Goal: Transaction & Acquisition: Purchase product/service

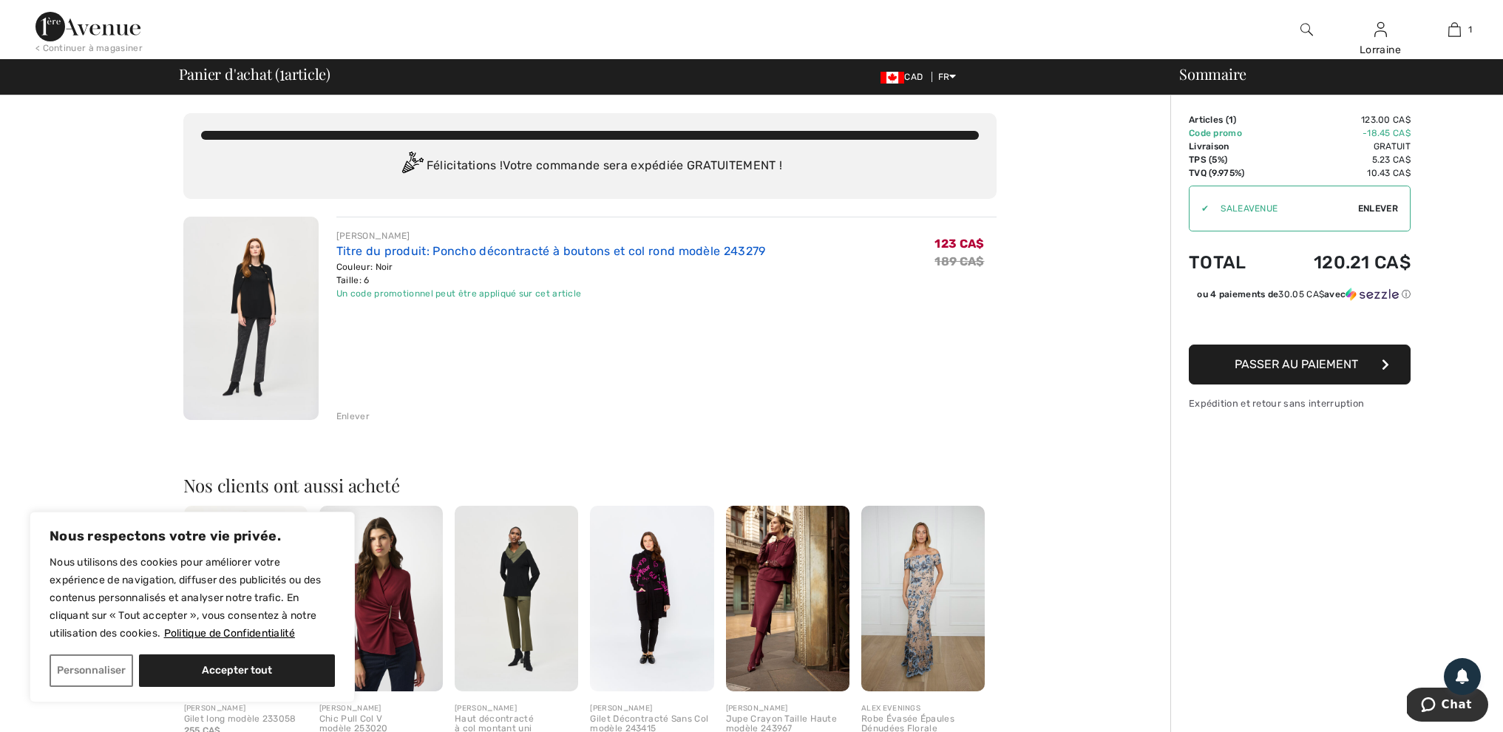
click at [348, 249] on link "Titre du produit: Poncho décontracté à boutons et col rond modèle 243279" at bounding box center [551, 251] width 430 height 14
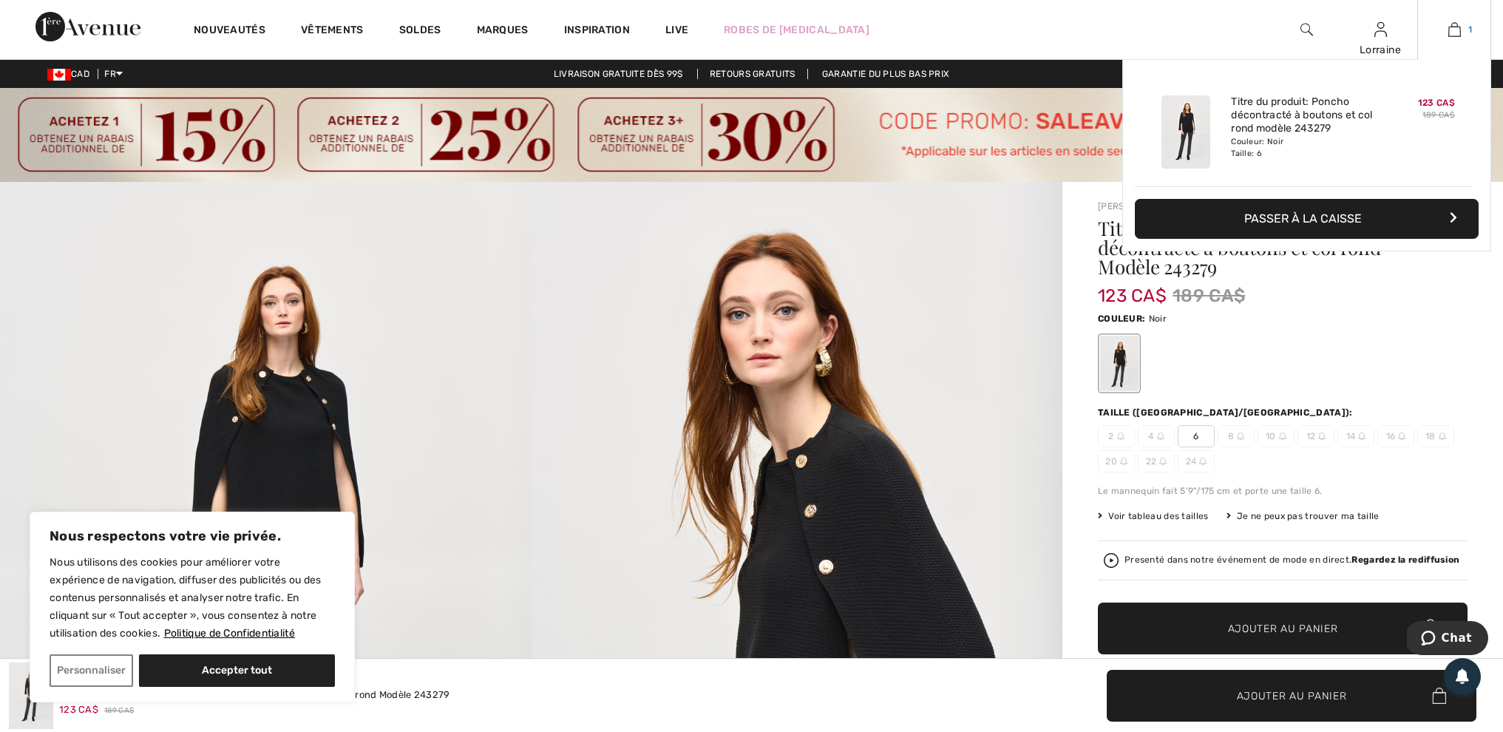
click at [1459, 34] on img at bounding box center [1454, 30] width 13 height 18
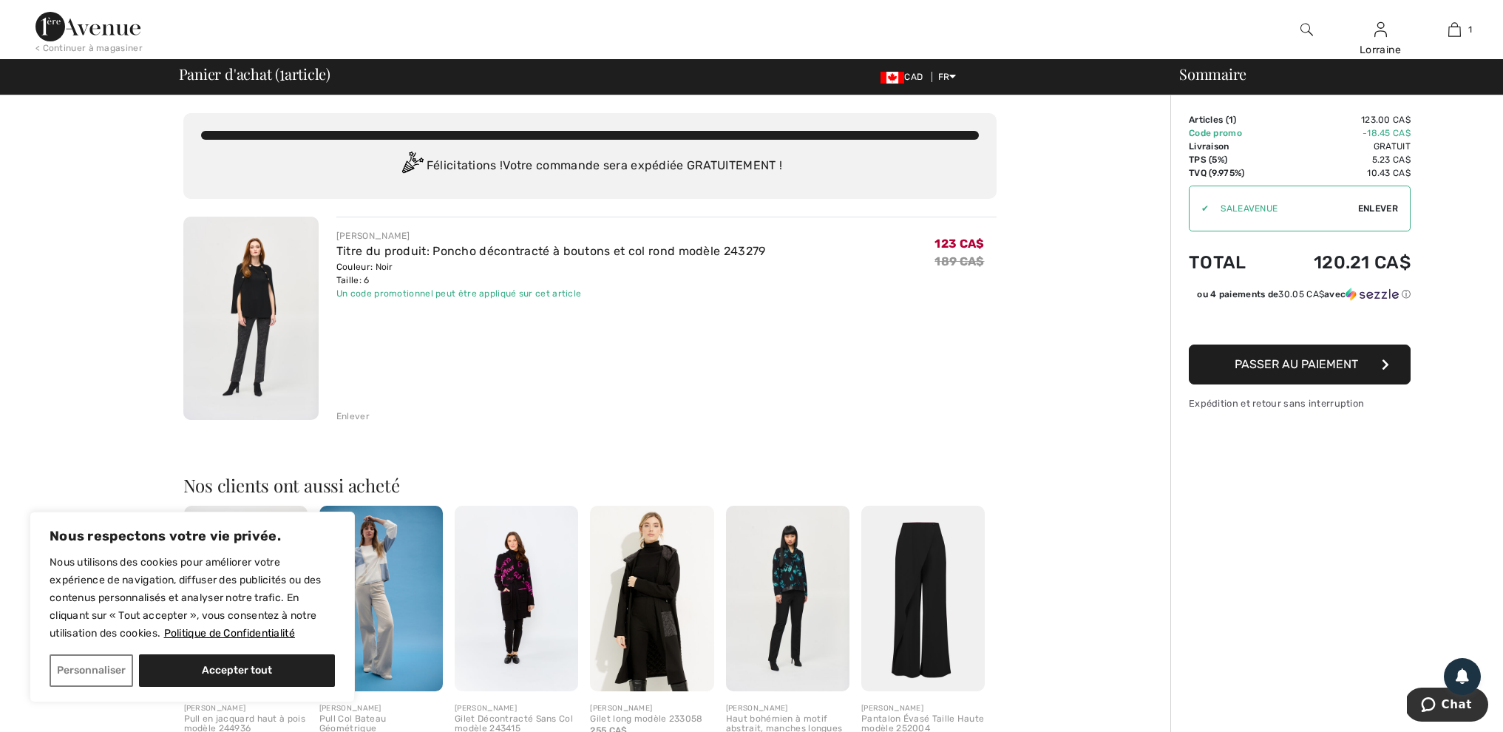
click at [1295, 371] on span "Passer au paiement" at bounding box center [1296, 364] width 123 height 14
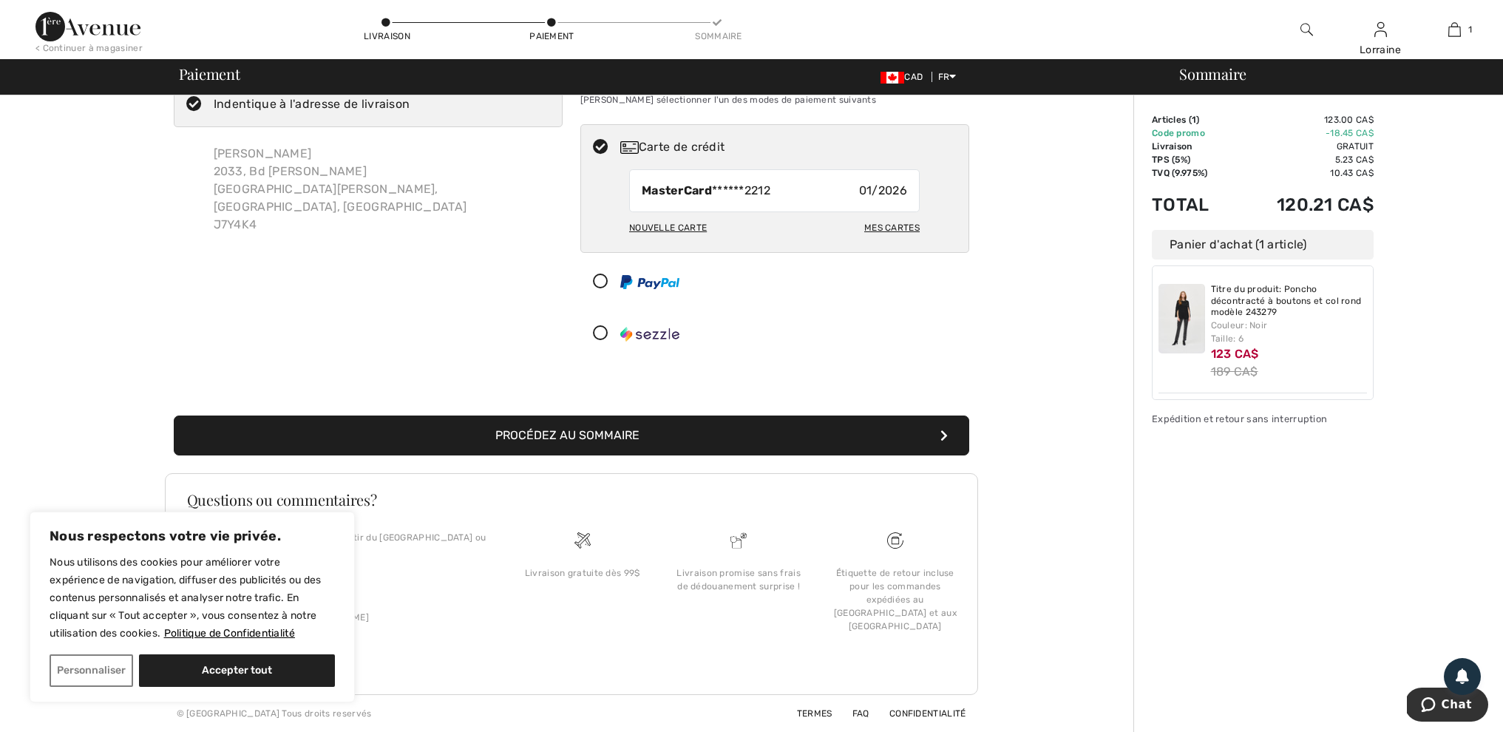
scroll to position [73, 0]
click at [112, 668] on button "Personnaliser" at bounding box center [92, 670] width 84 height 33
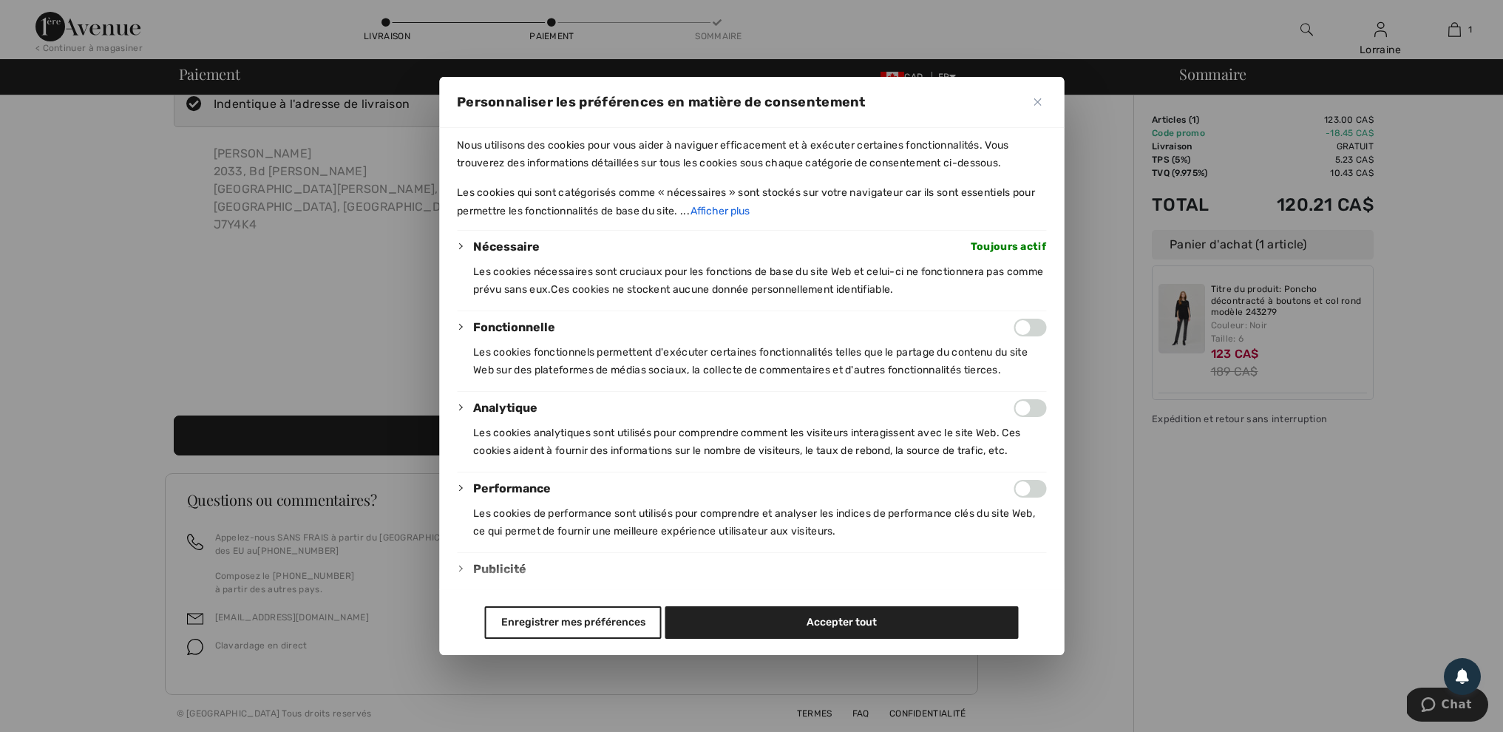
scroll to position [72, 0]
click at [603, 629] on button "Enregistrer mes préférences" at bounding box center [573, 622] width 177 height 33
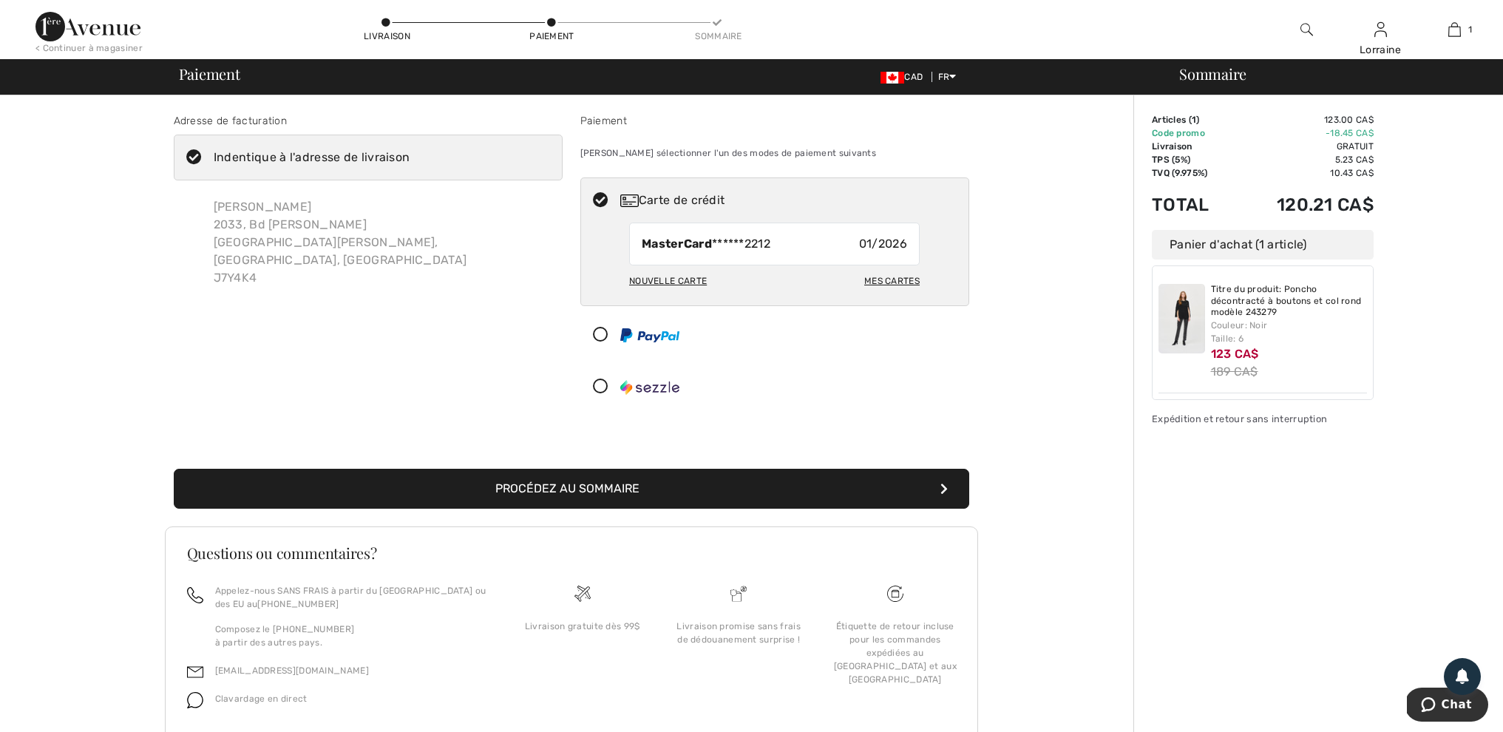
scroll to position [0, 0]
click at [606, 495] on button "Procédez au sommaire" at bounding box center [572, 489] width 796 height 40
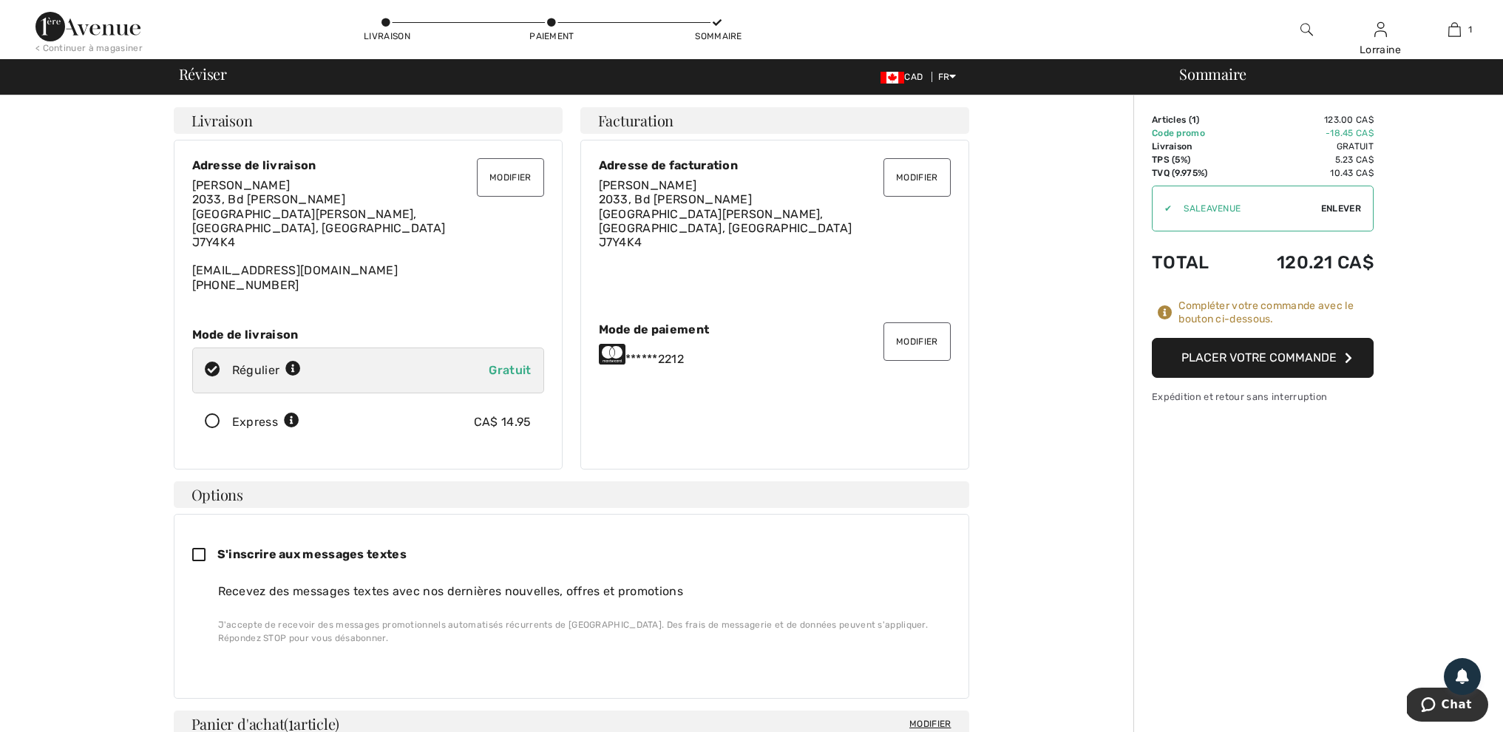
click at [1247, 367] on button "Placer votre commande" at bounding box center [1263, 358] width 222 height 40
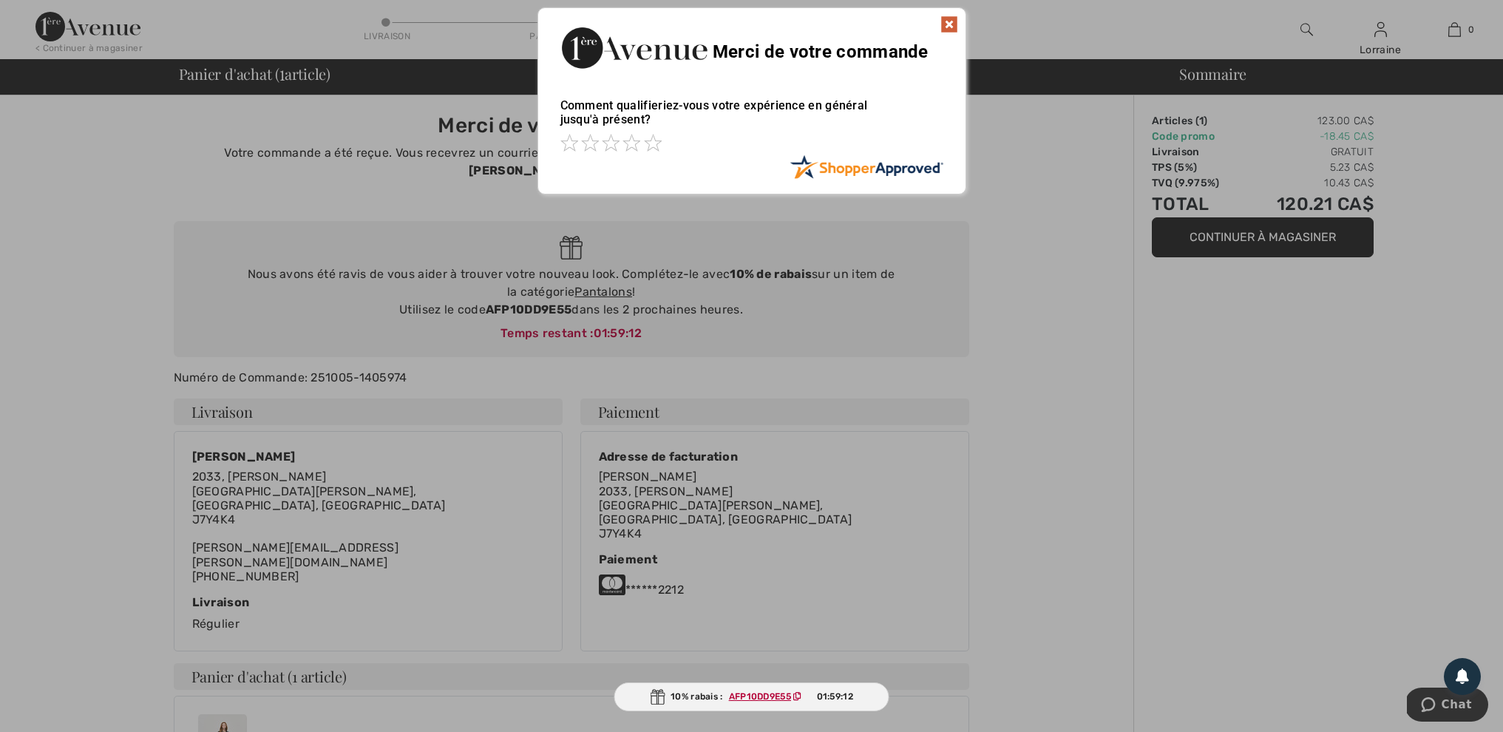
scroll to position [1, 0]
click at [943, 24] on img at bounding box center [949, 23] width 18 height 18
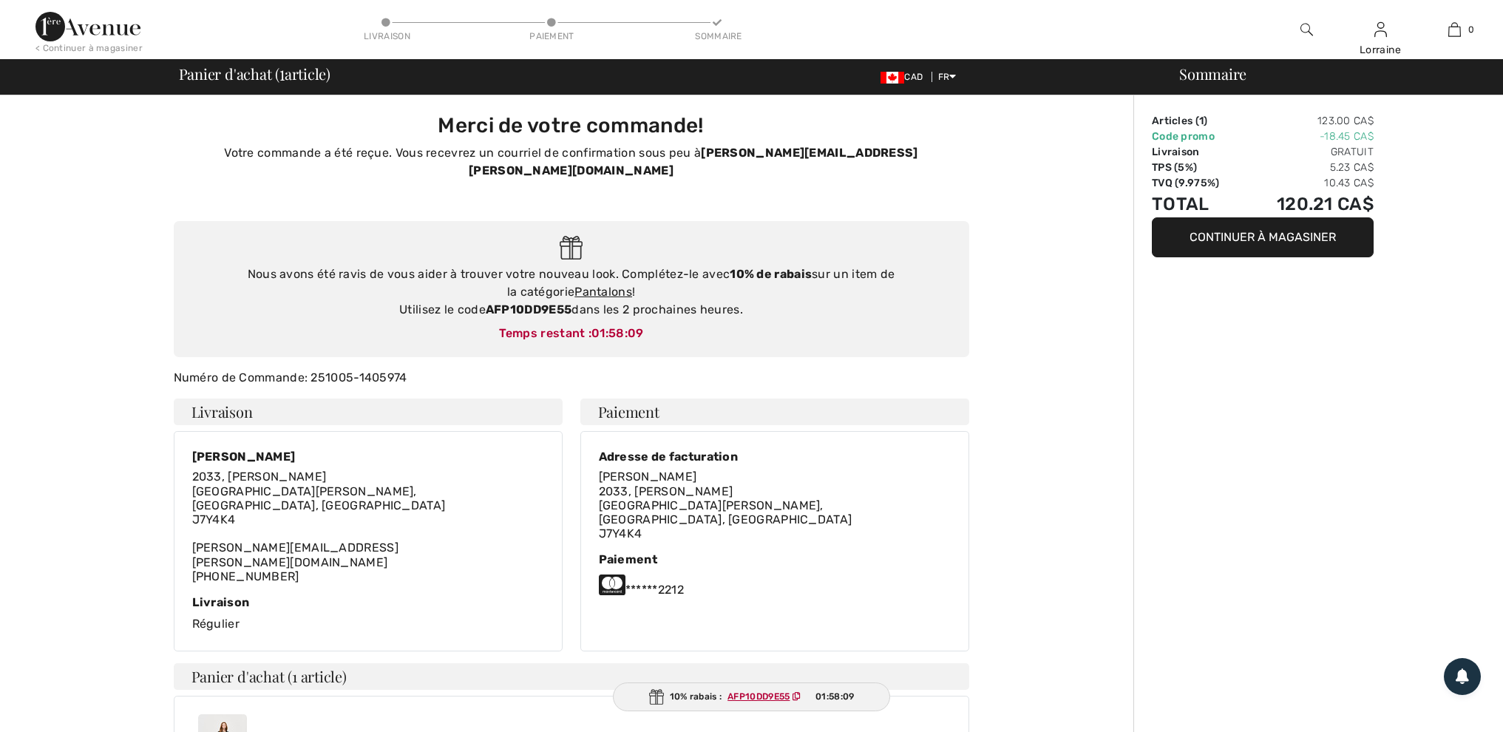
scroll to position [0, 0]
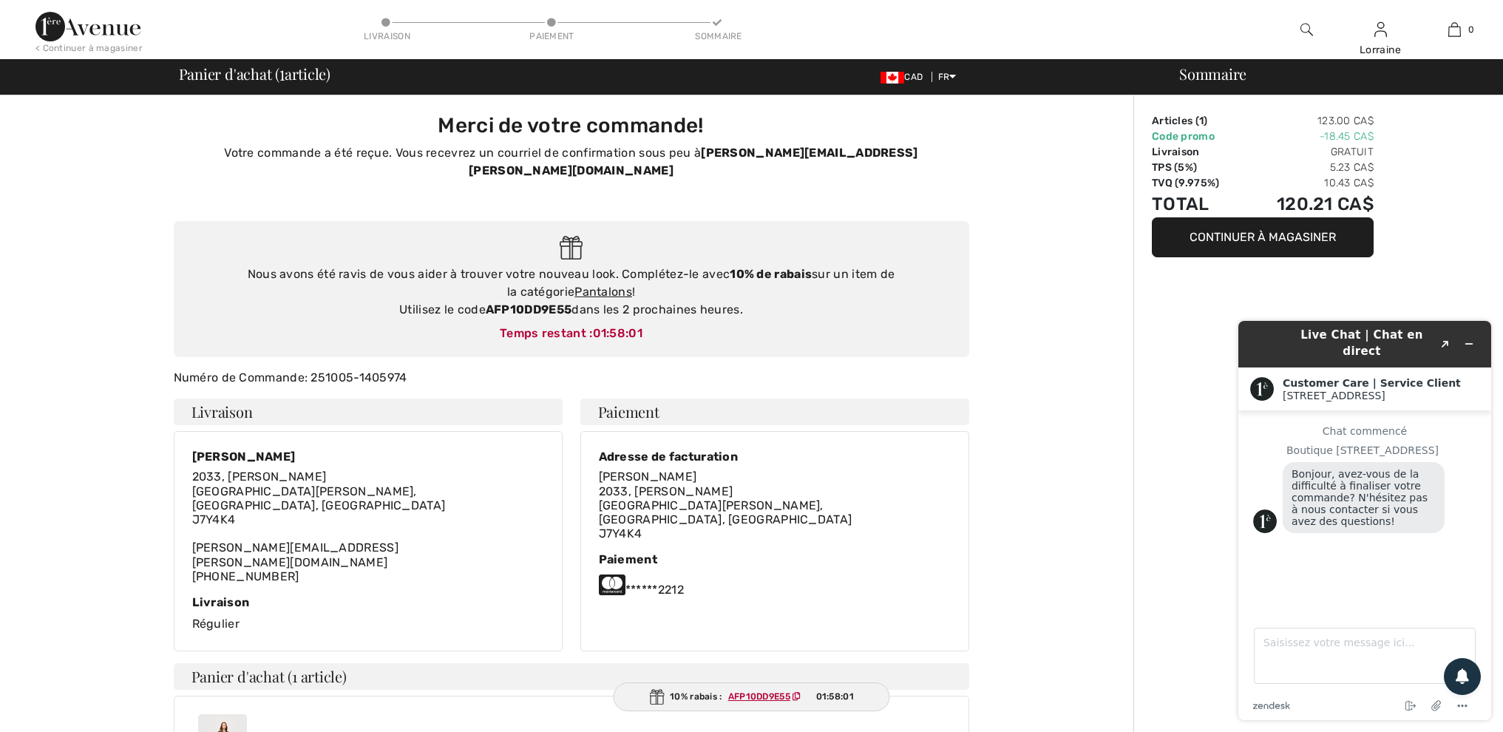
click at [1403, 691] on div "zendesk .cls-1{fill:#03363d;} Mettre fin au chat Joindre un fichier Options" at bounding box center [1364, 699] width 223 height 19
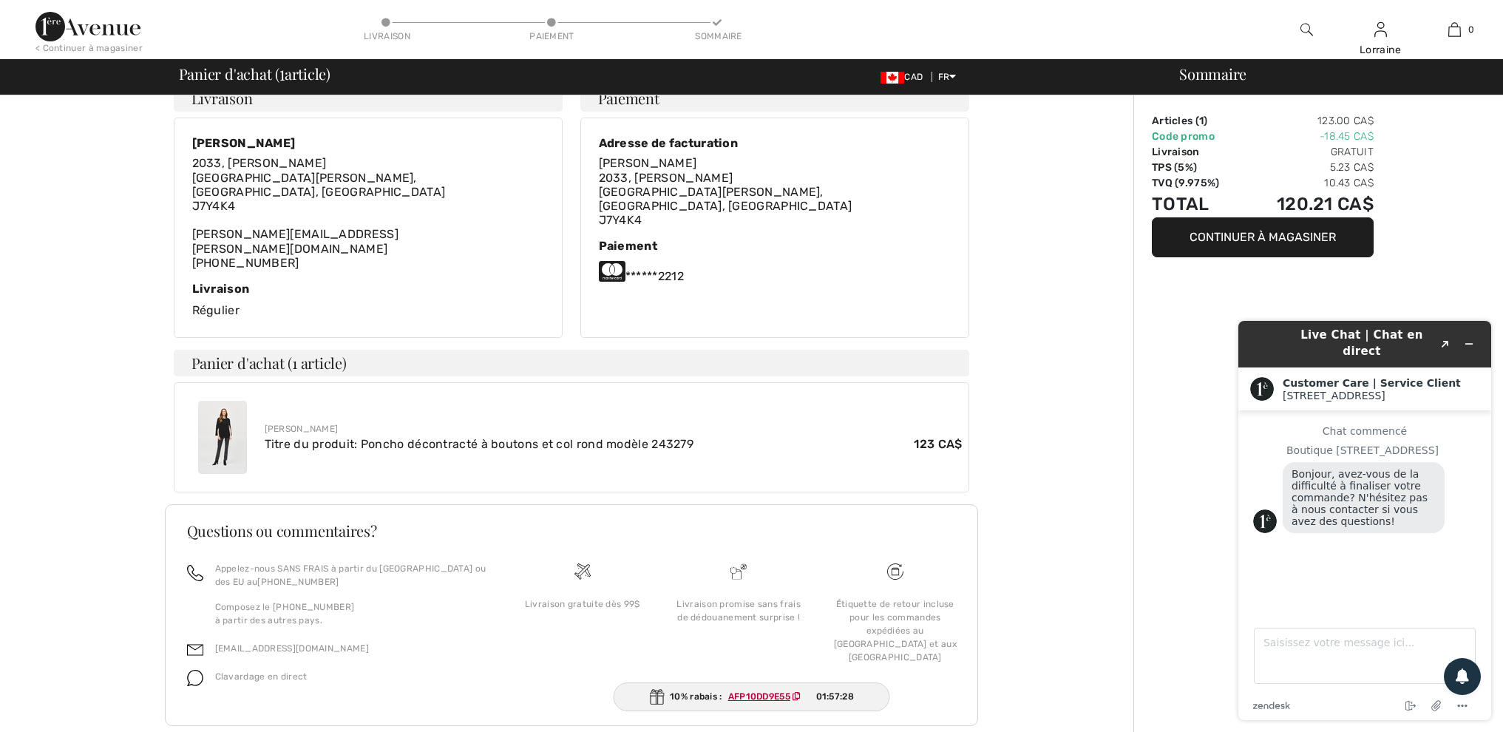
scroll to position [313, 0]
click at [240, 401] on img at bounding box center [222, 437] width 49 height 73
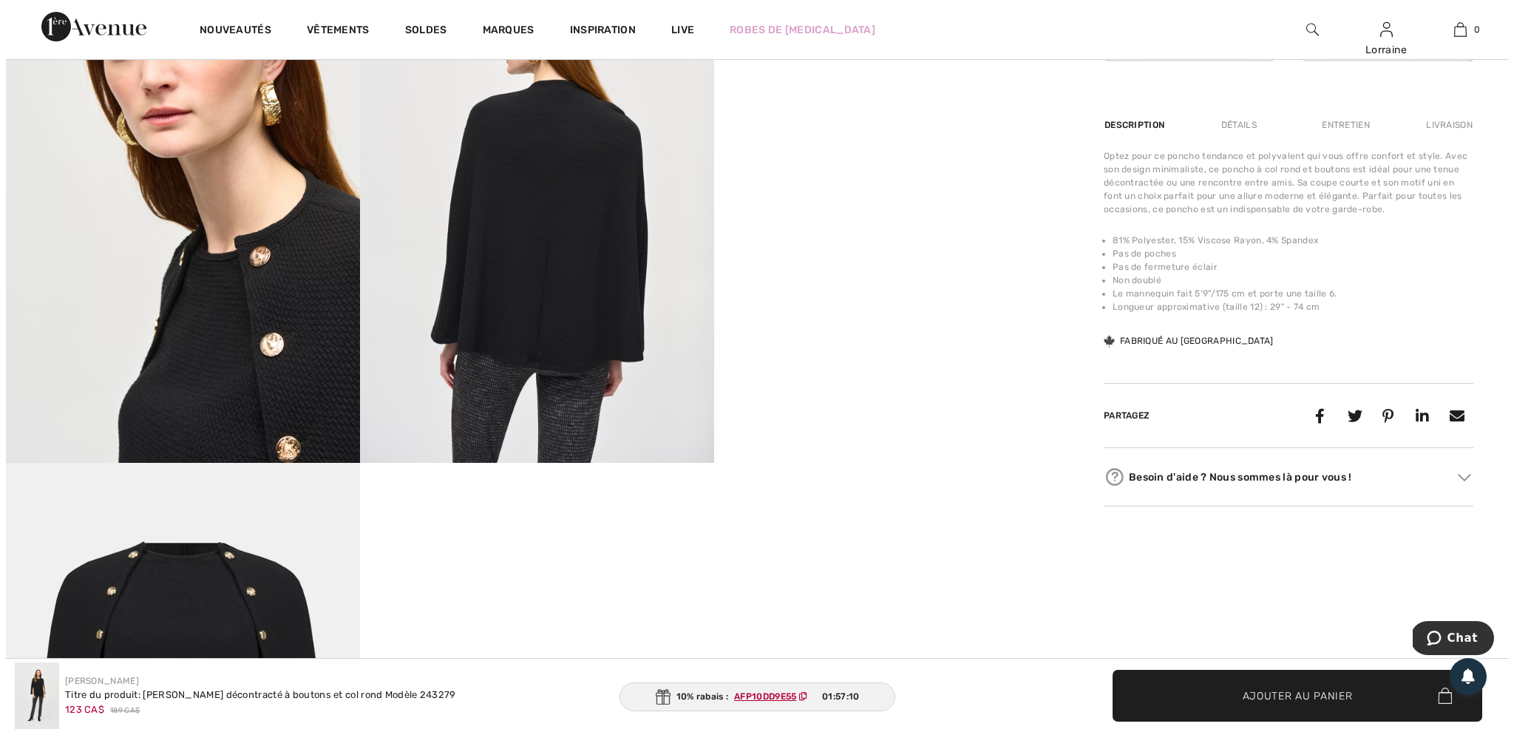
scroll to position [1059, 0]
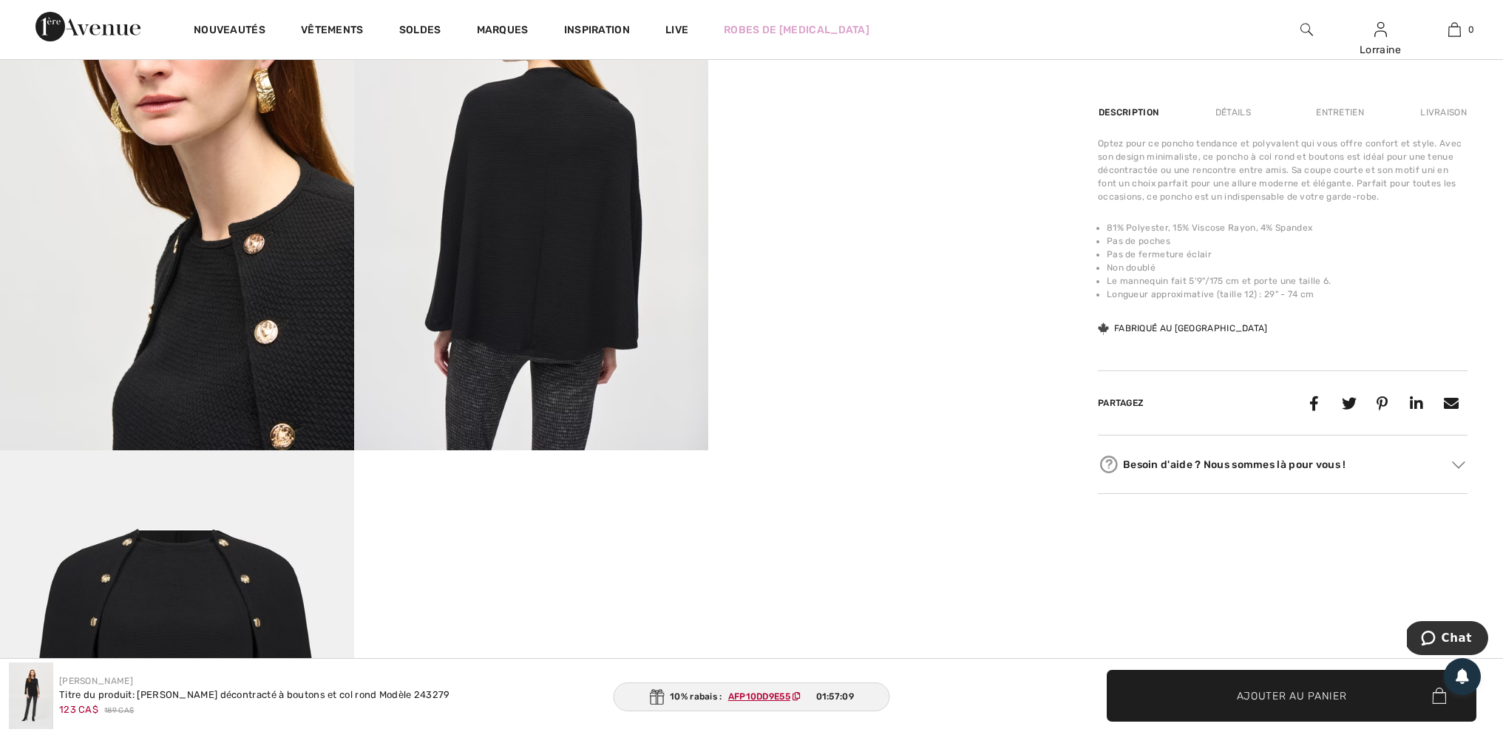
click at [480, 287] on img at bounding box center [531, 184] width 354 height 531
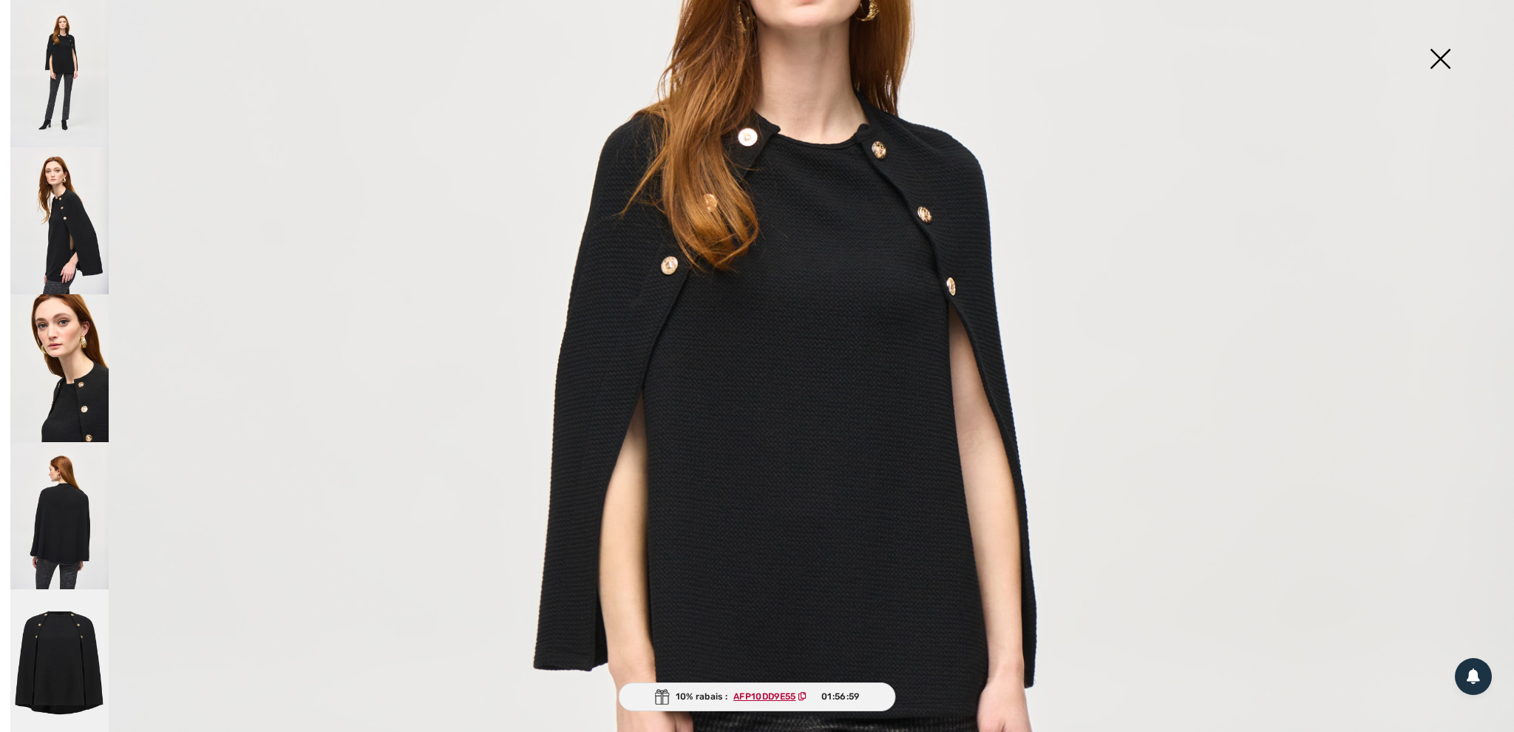
scroll to position [393, 0]
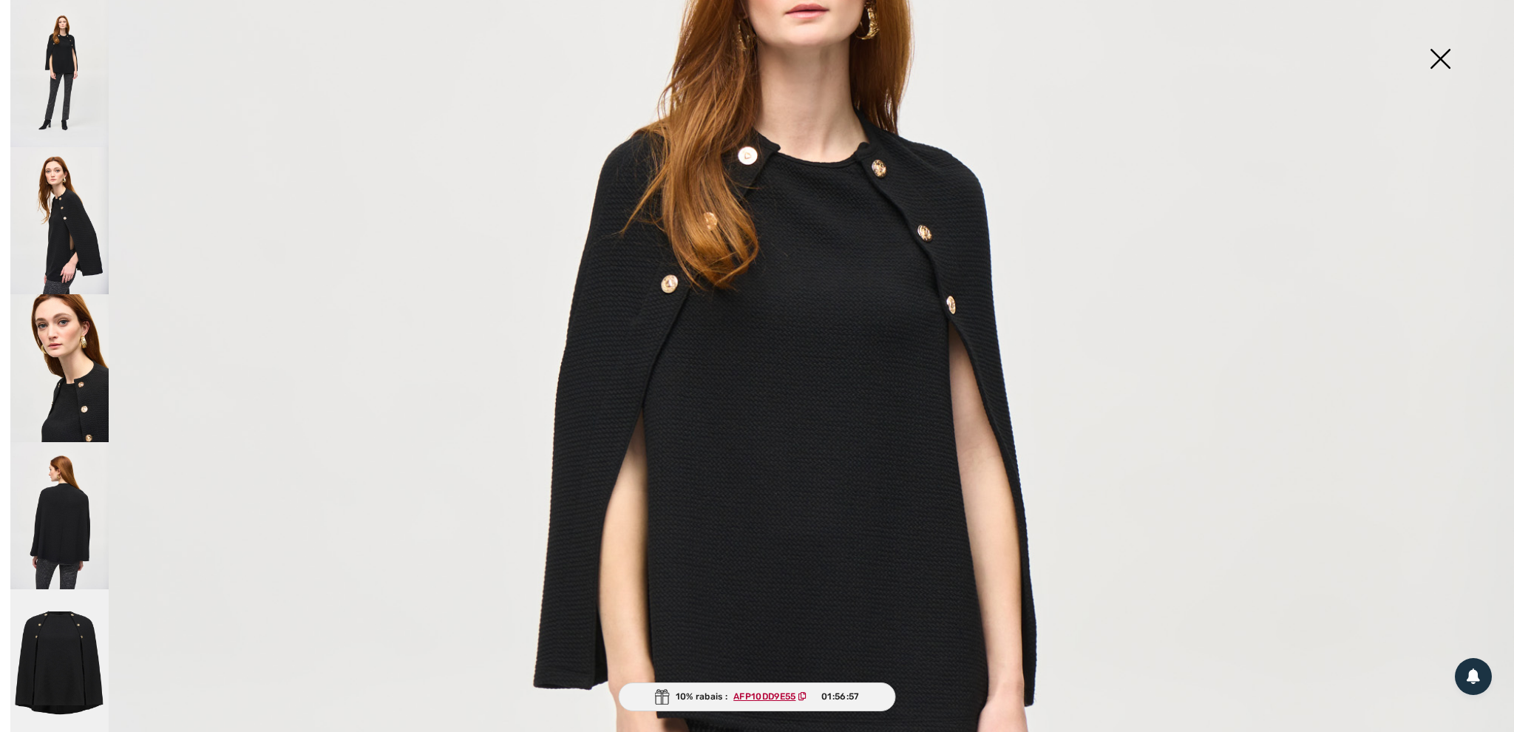
click at [58, 526] on img at bounding box center [59, 515] width 98 height 147
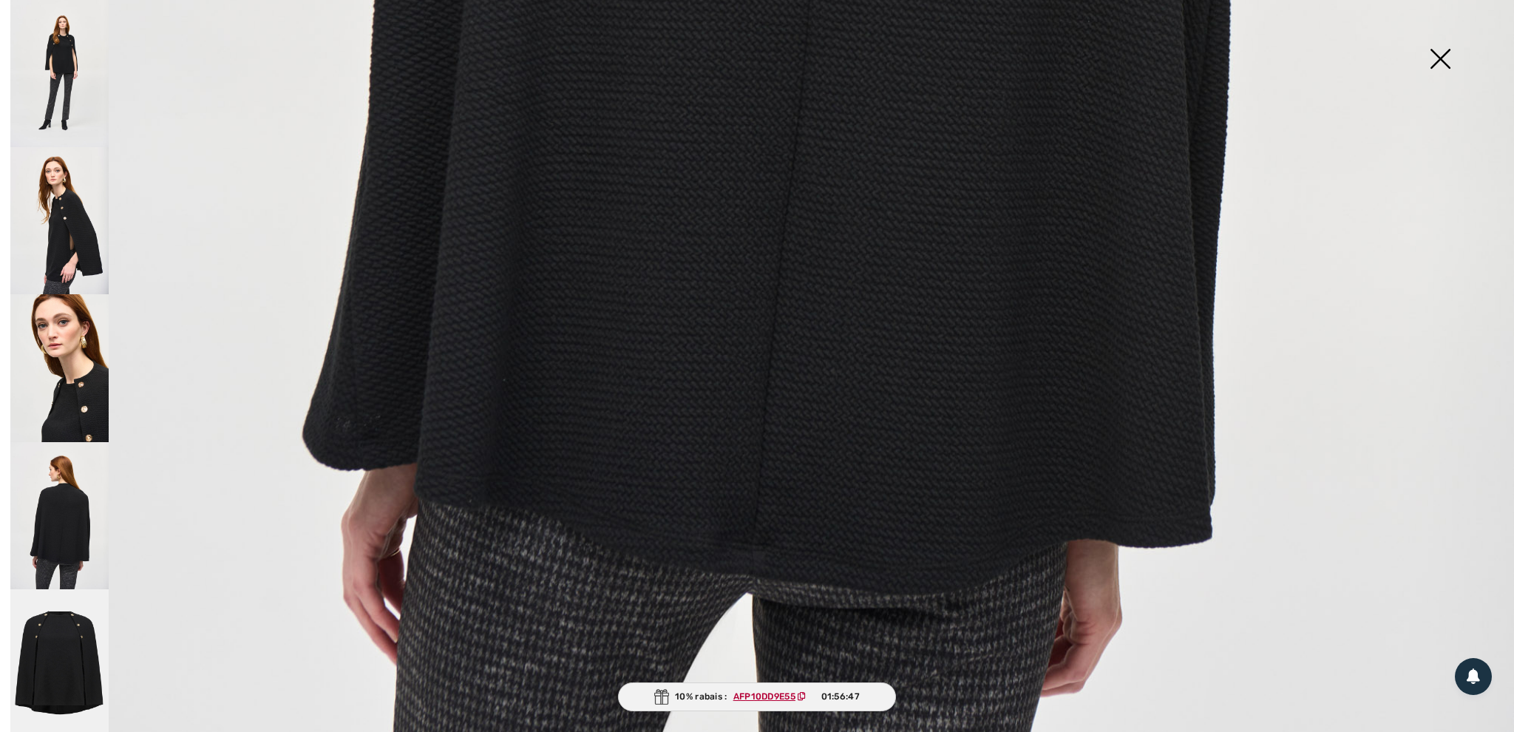
scroll to position [1292, 0]
click at [61, 617] on img at bounding box center [59, 663] width 98 height 148
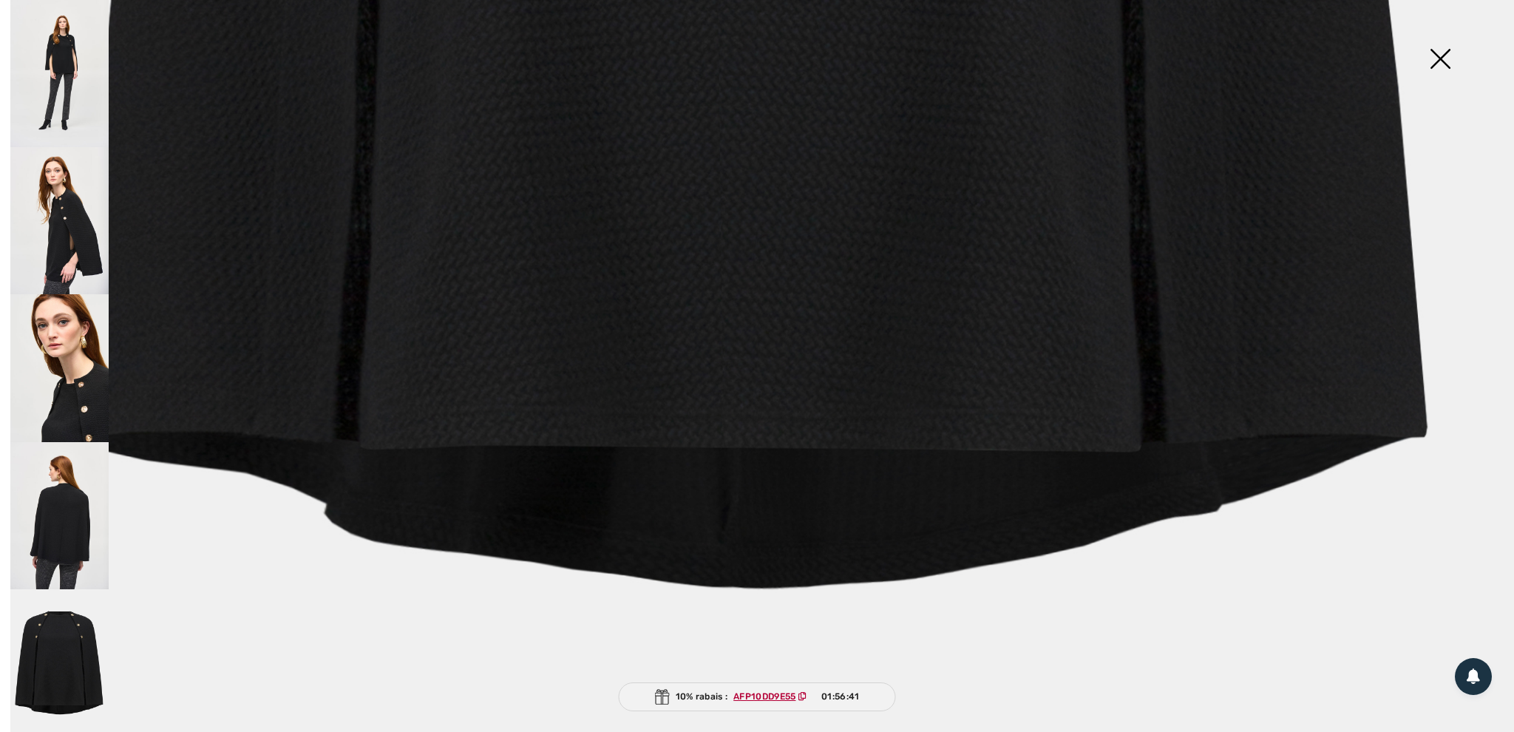
scroll to position [1346, 0]
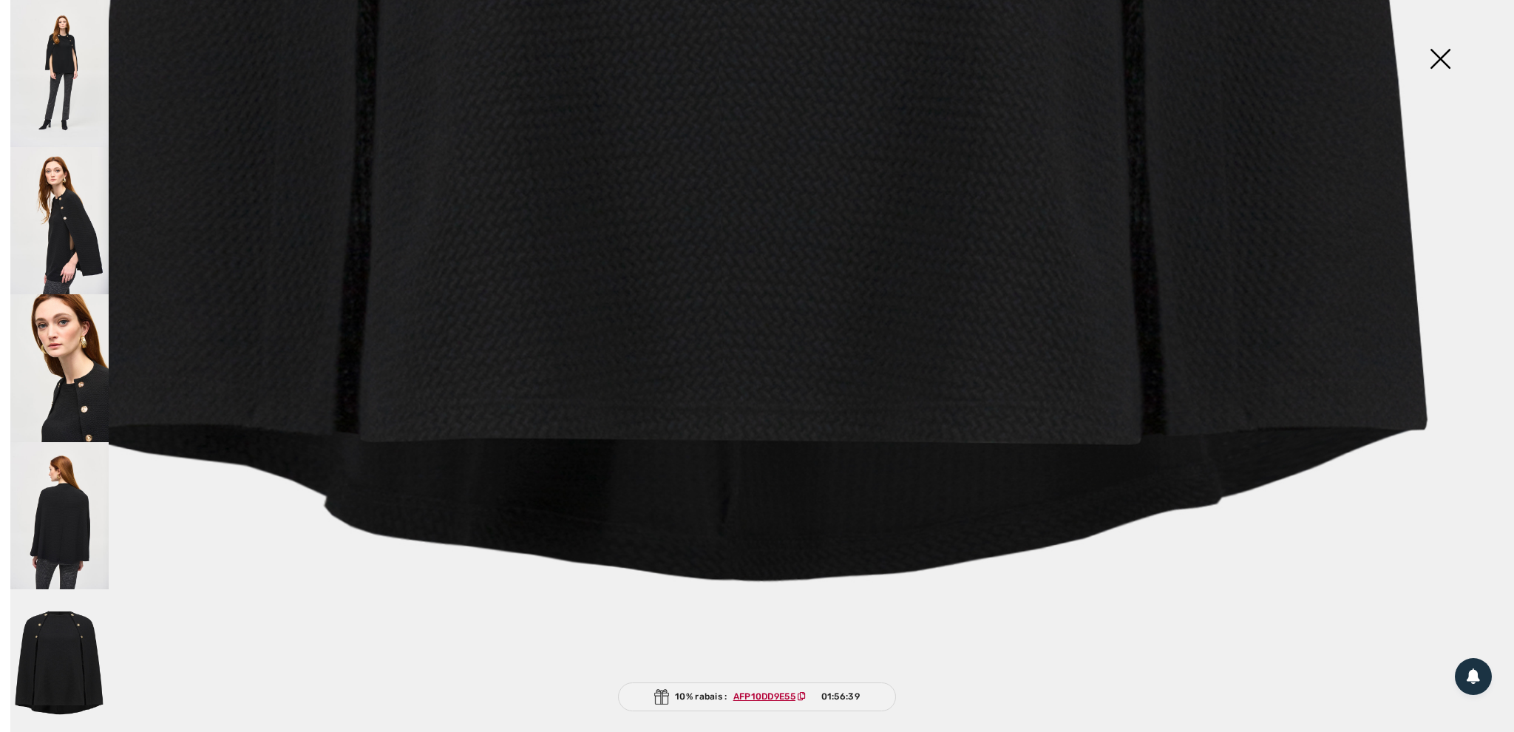
click at [1440, 57] on img at bounding box center [1440, 60] width 74 height 76
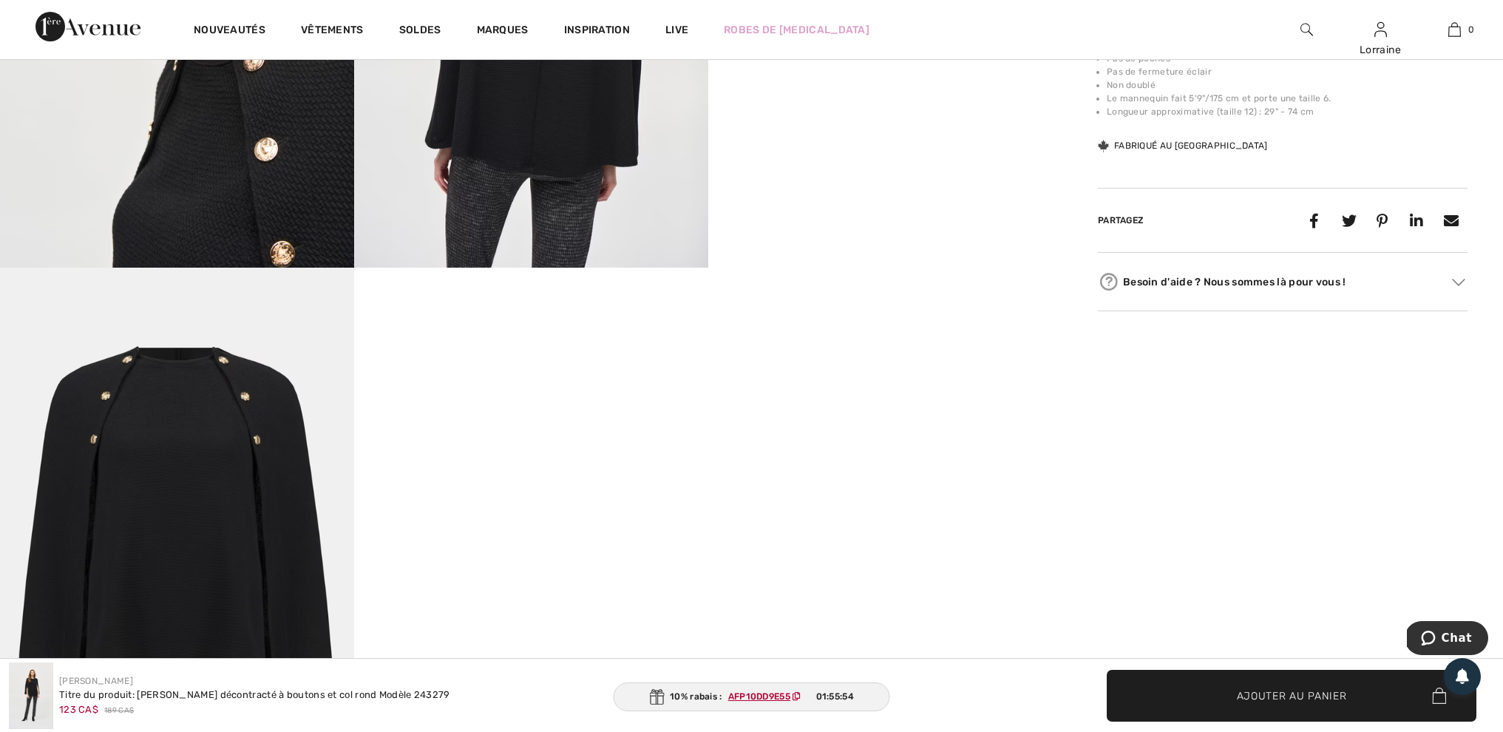
scroll to position [1242, 1]
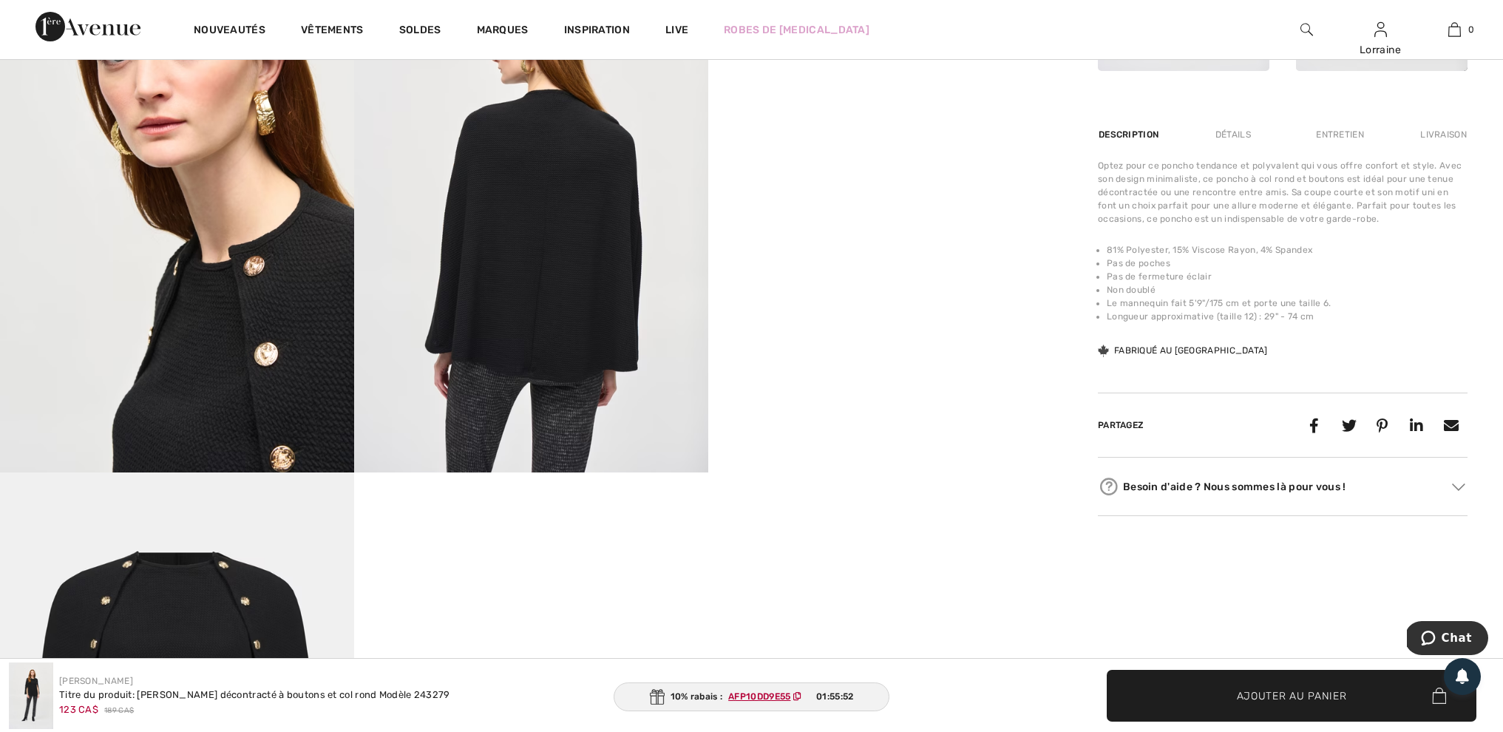
click at [546, 306] on img at bounding box center [531, 207] width 354 height 531
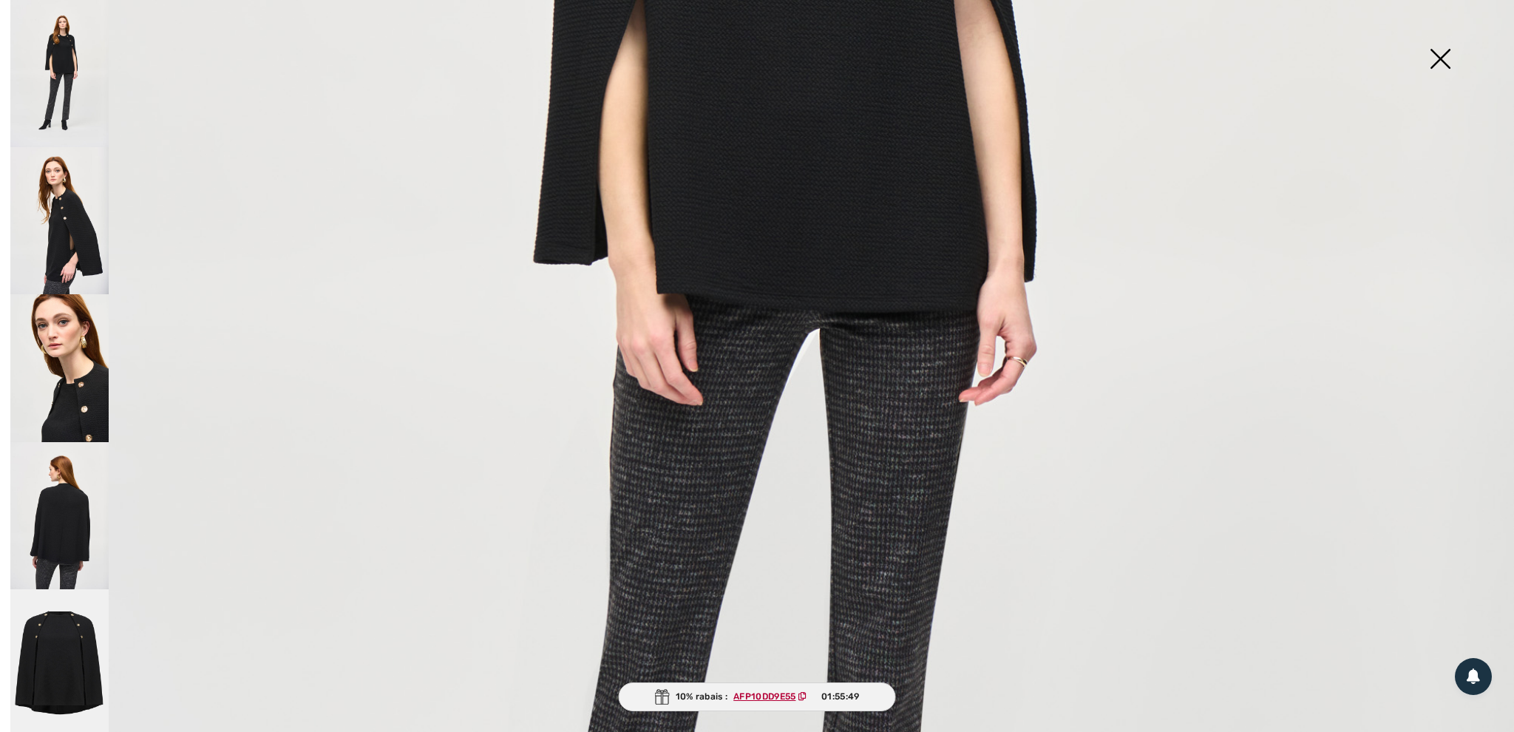
scroll to position [801, 0]
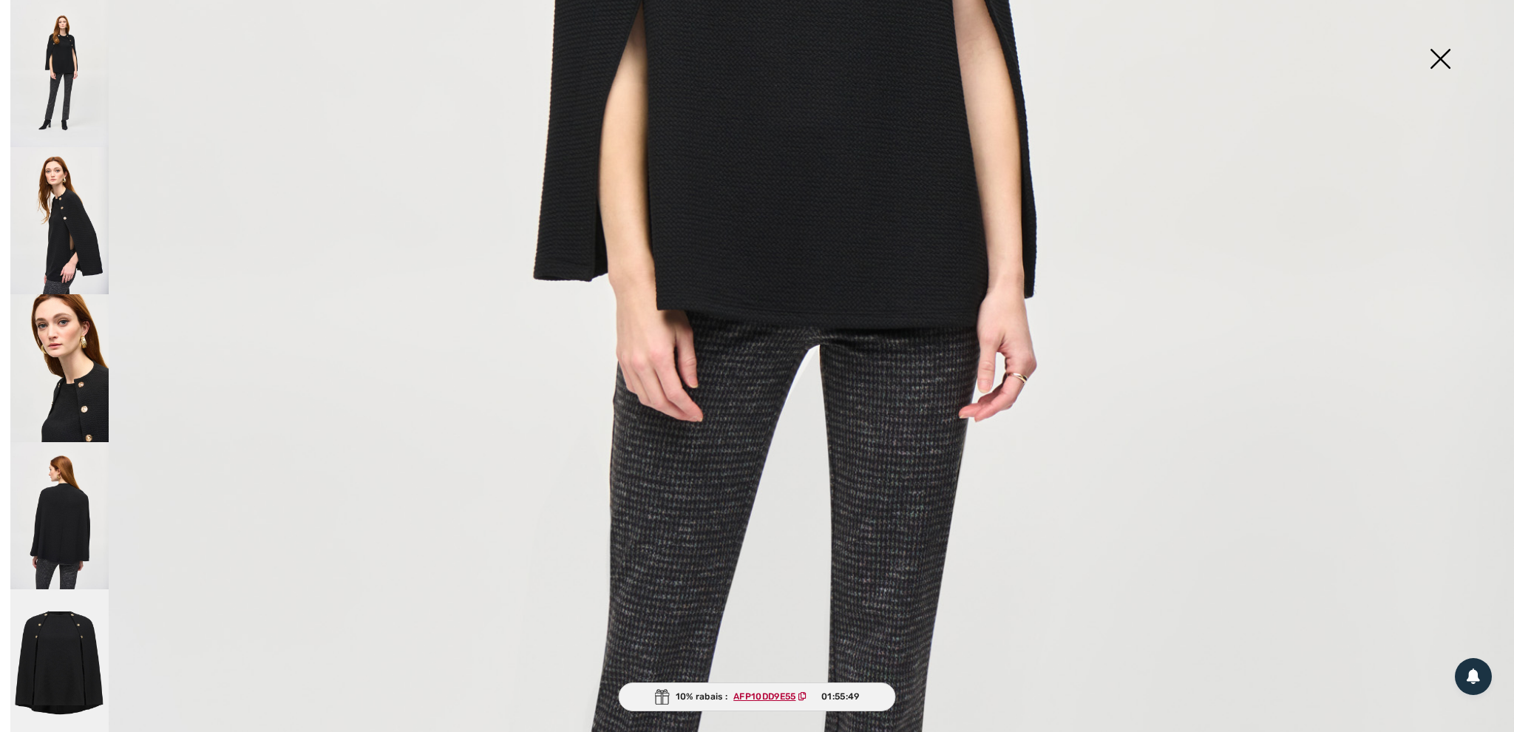
click at [798, 239] on img at bounding box center [757, 333] width 1514 height 2269
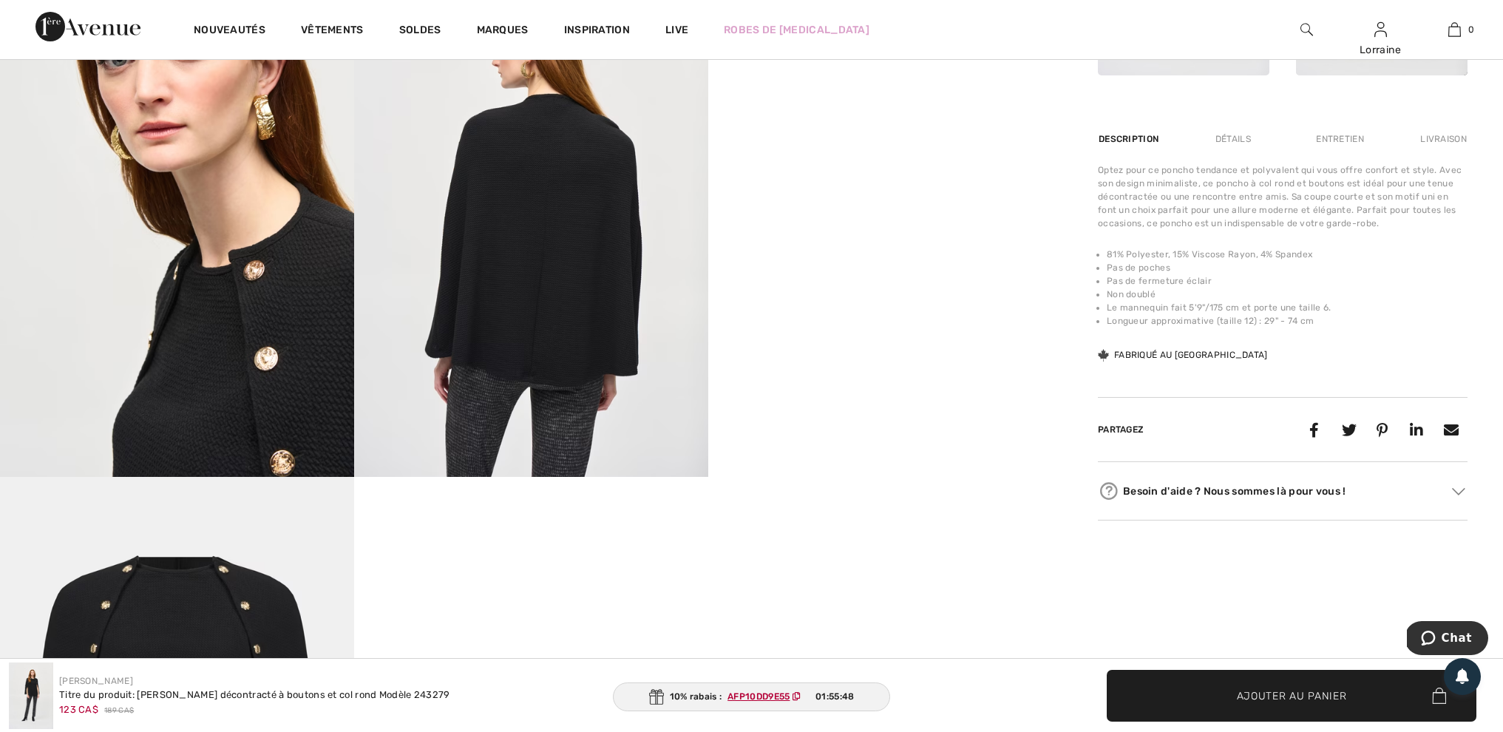
click at [484, 268] on img at bounding box center [531, 211] width 354 height 531
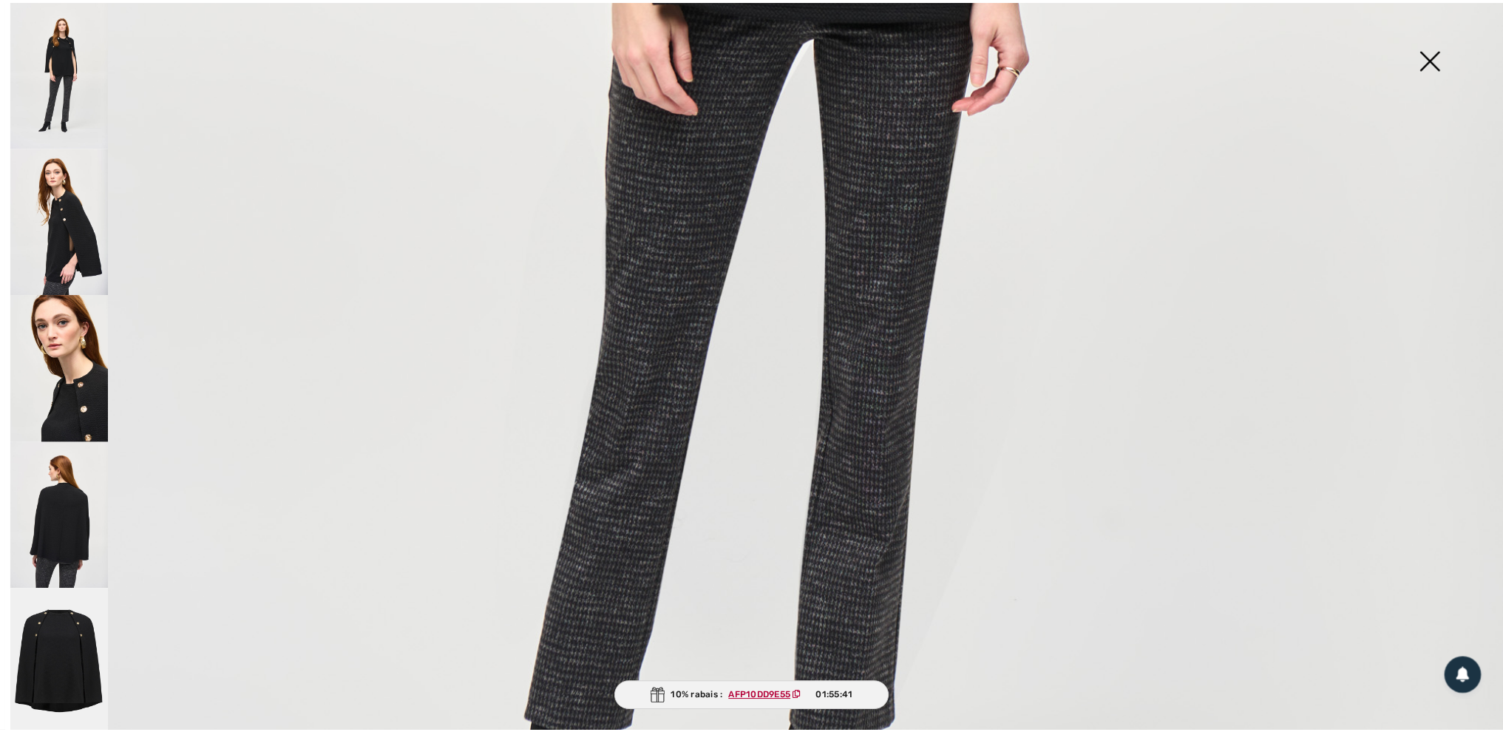
scroll to position [1110, 0]
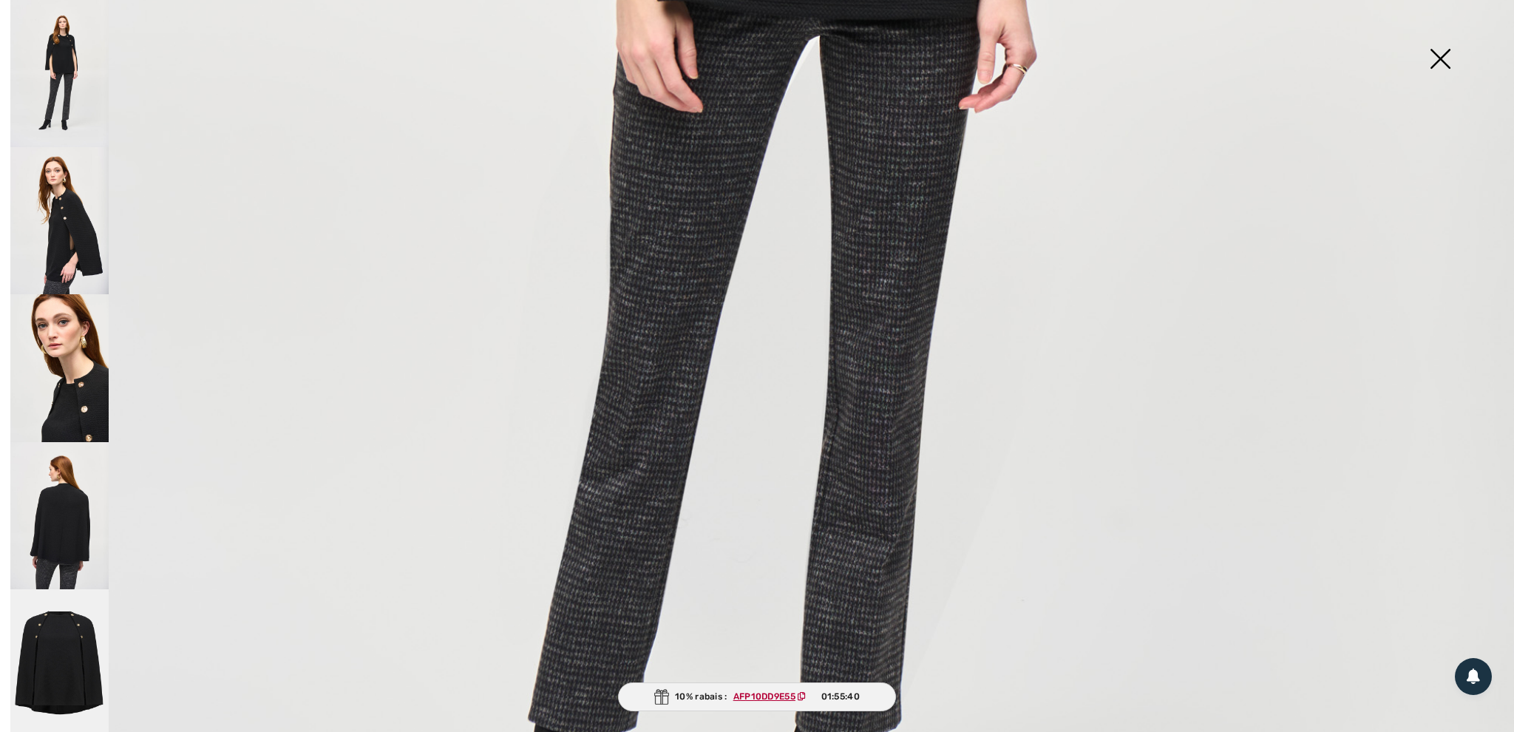
click at [1442, 58] on img at bounding box center [1440, 60] width 74 height 76
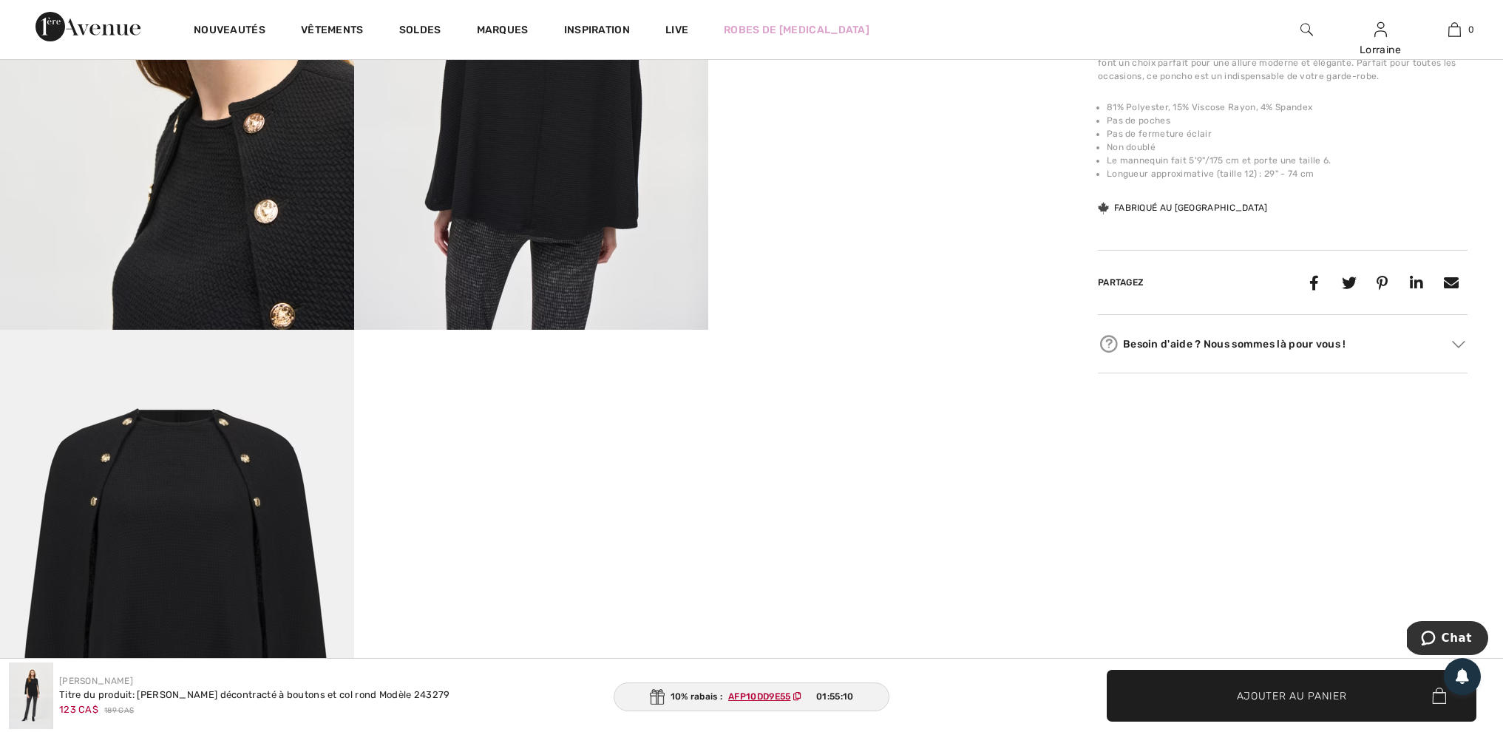
scroll to position [1175, 0]
